Goal: Check status

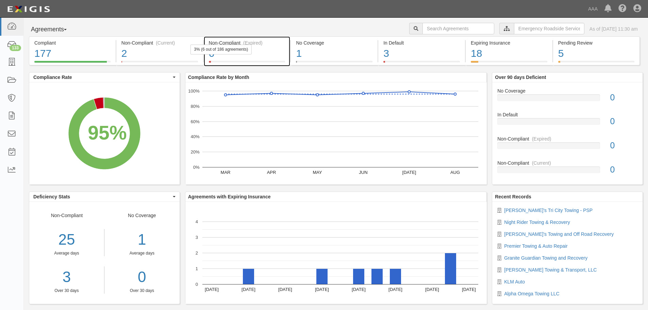
click at [232, 54] on div "6" at bounding box center [247, 53] width 77 height 15
